Goal: Transaction & Acquisition: Subscribe to service/newsletter

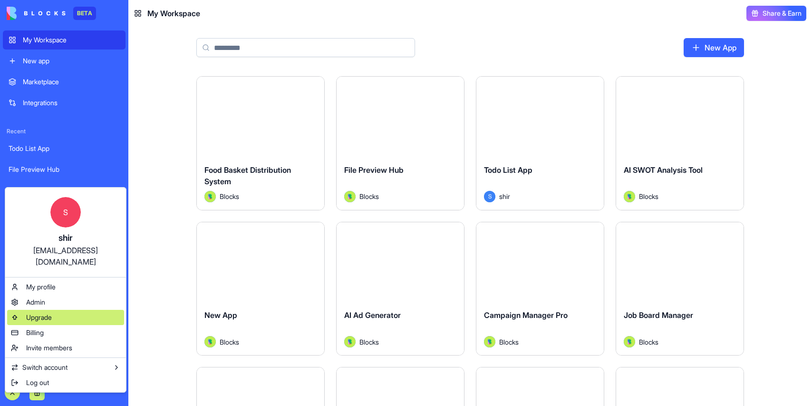
click at [39, 313] on span "Upgrade" at bounding box center [39, 318] width 26 height 10
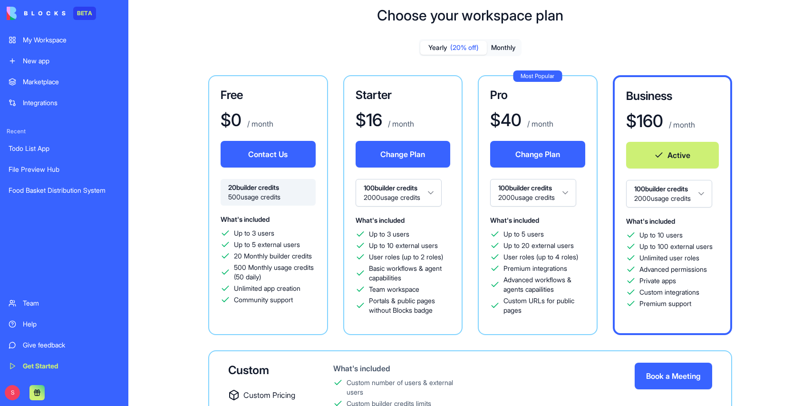
scroll to position [26, 0]
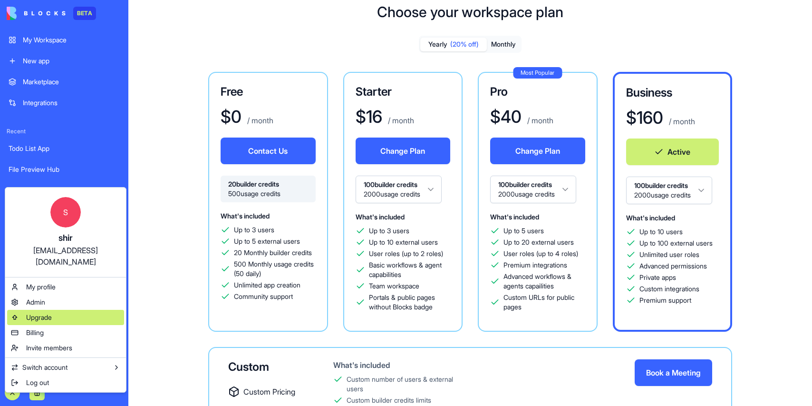
click at [46, 313] on span "Upgrade" at bounding box center [39, 318] width 26 height 10
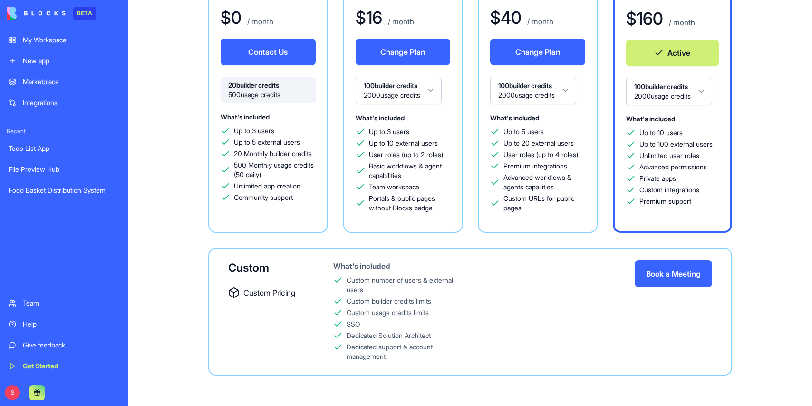
scroll to position [0, 0]
